Goal: Communication & Community: Answer question/provide support

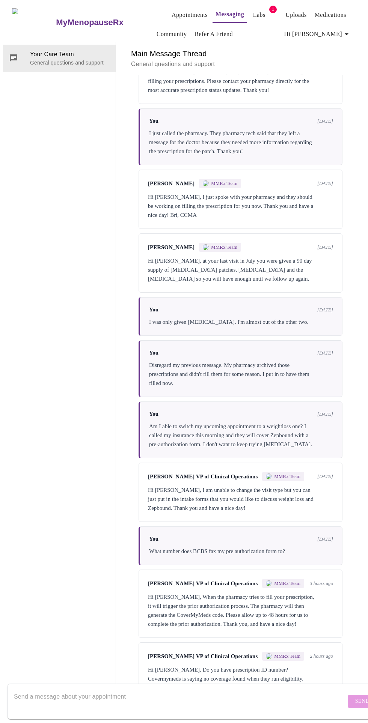
scroll to position [627, 0]
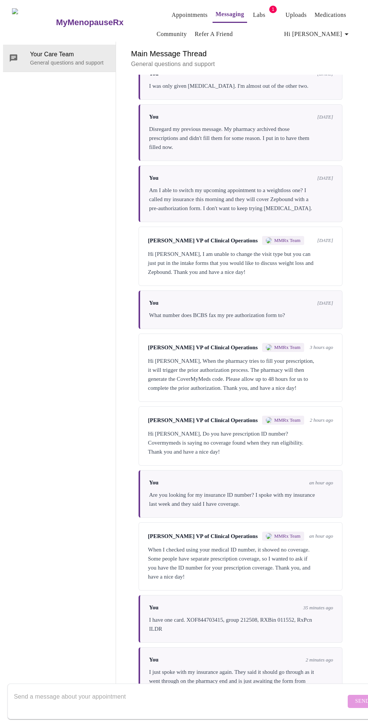
click at [215, 11] on link "Messaging" at bounding box center [229, 14] width 29 height 11
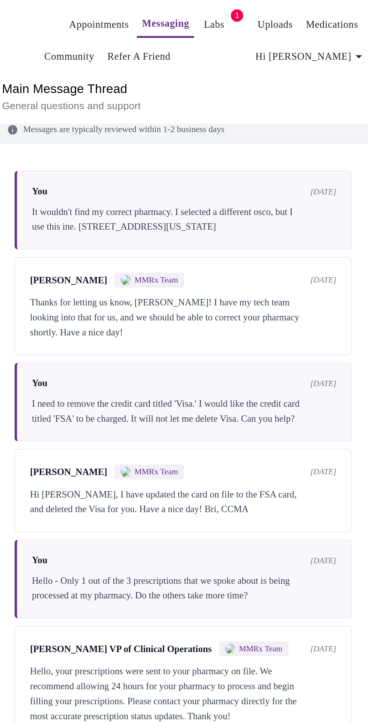
scroll to position [0, 0]
